Goal: Information Seeking & Learning: Learn about a topic

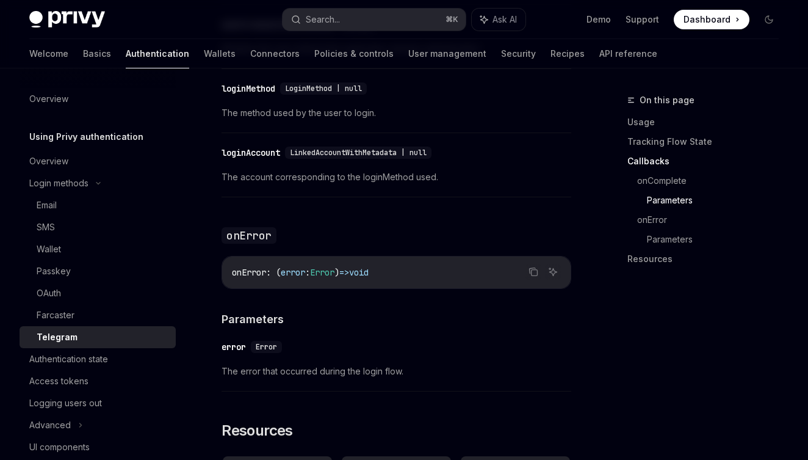
scroll to position [2026, 0]
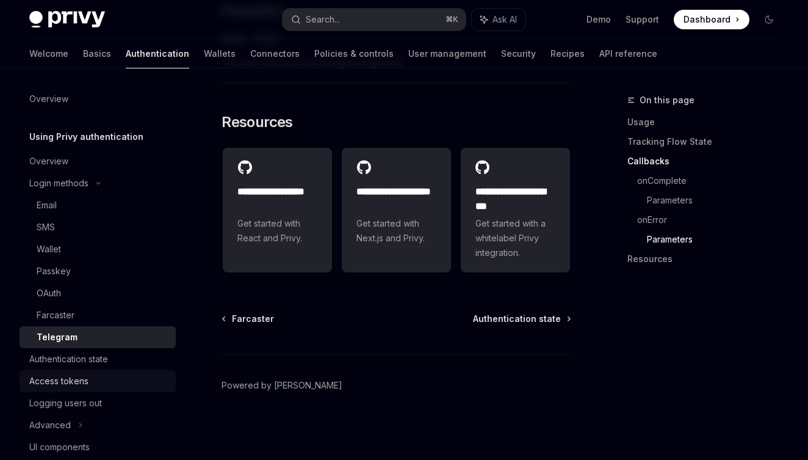
click at [76, 377] on div "Access tokens" at bounding box center [58, 381] width 59 height 15
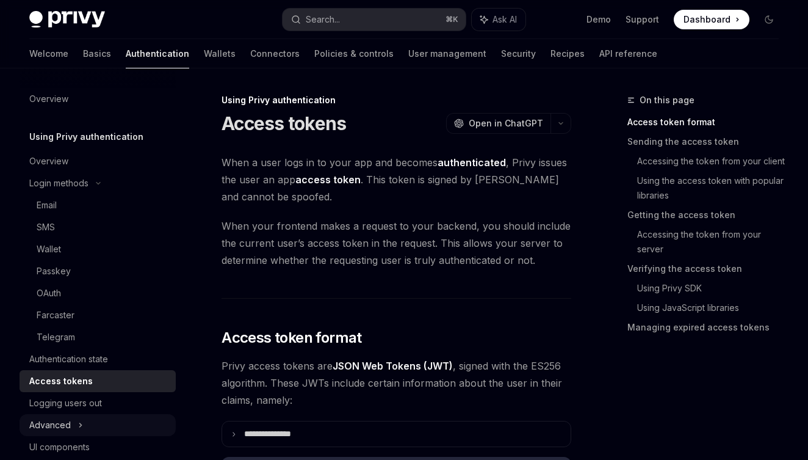
click at [74, 423] on div "Advanced" at bounding box center [98, 425] width 156 height 22
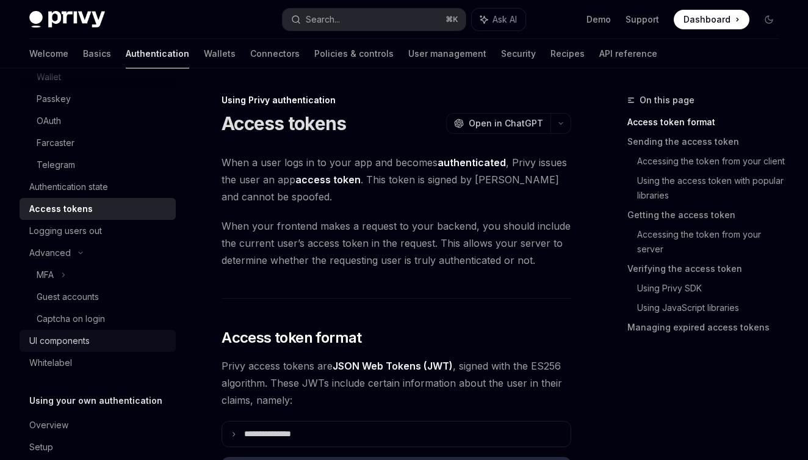
click at [63, 338] on div "UI components" at bounding box center [59, 340] width 60 height 15
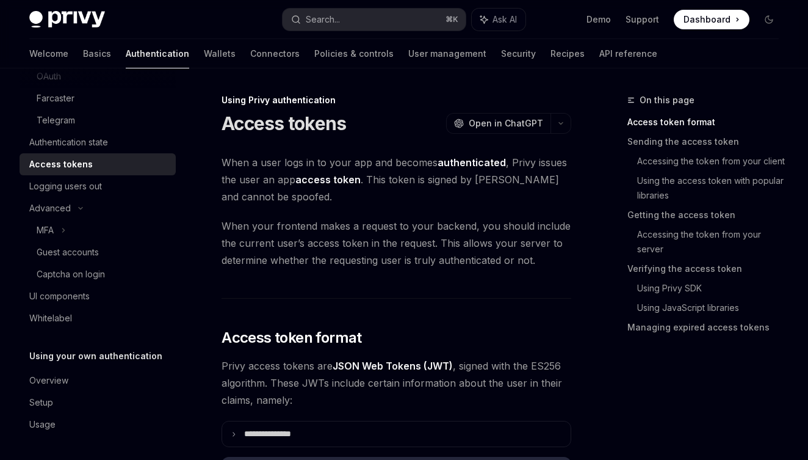
type textarea "*"
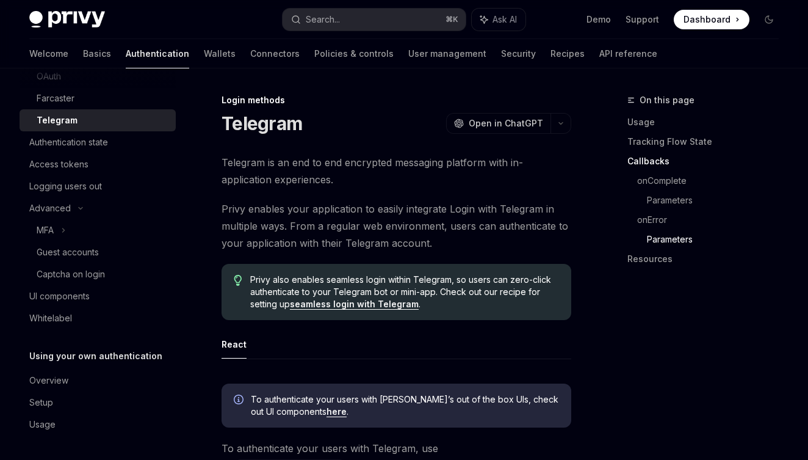
scroll to position [2021, 0]
